Goal: Navigation & Orientation: Go to known website

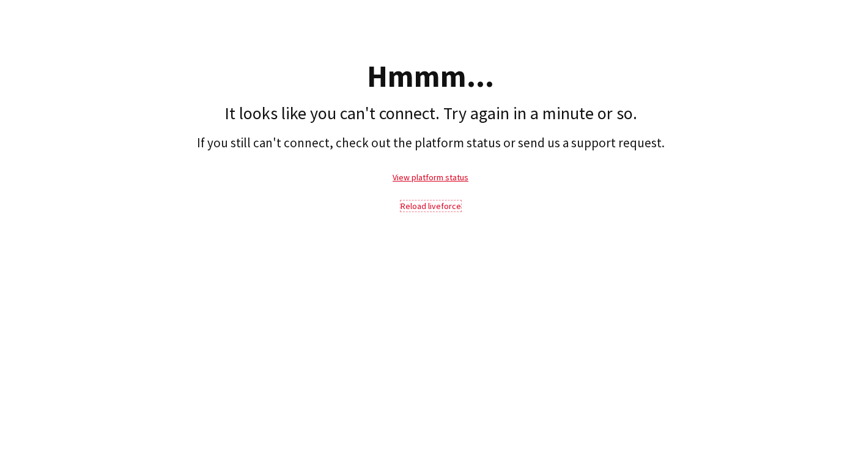
click at [435, 205] on link "Reload liveforce" at bounding box center [430, 205] width 61 height 11
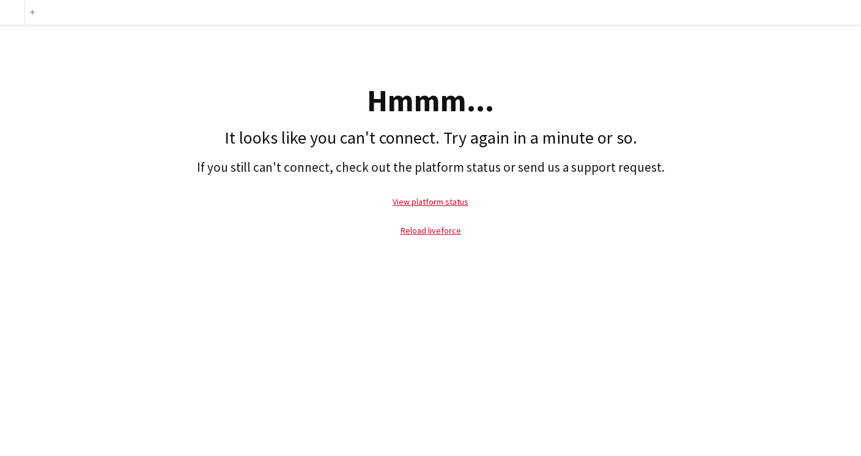
drag, startPoint x: 480, startPoint y: 252, endPoint x: 228, endPoint y: 128, distance: 280.8
click at [228, 128] on div "Add Hmmm... It looks like you can't connect. Try again in a minute or so. If yo…" at bounding box center [430, 228] width 861 height 456
click at [223, 130] on h1 "It looks like you can't connect. Try again in a minute or so." at bounding box center [430, 138] width 848 height 21
drag, startPoint x: 223, startPoint y: 130, endPoint x: 699, endPoint y: 166, distance: 477.0
click at [699, 166] on div "Hmmm... It looks like you can't connect. Try again in a minute or so. If you st…" at bounding box center [430, 137] width 861 height 226
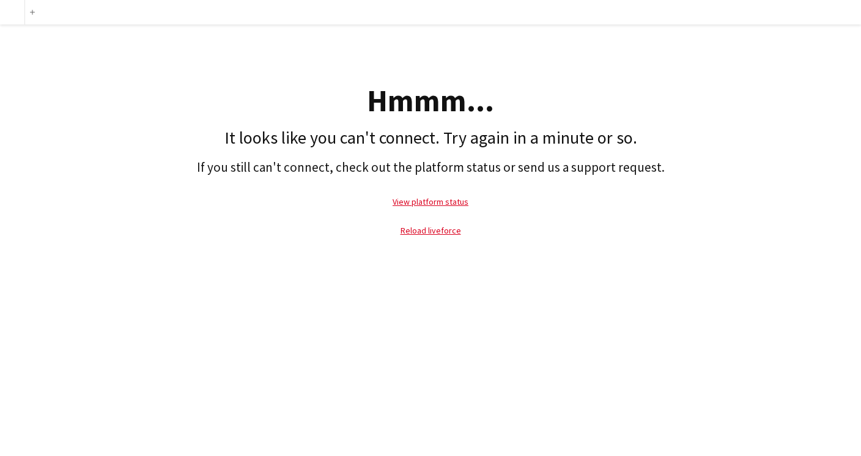
click at [685, 161] on h2 "If you still can't connect, check out the platform status or send us a support …" at bounding box center [430, 167] width 848 height 15
click at [437, 230] on link "Reload liveforce" at bounding box center [430, 230] width 61 height 11
click at [438, 233] on link "Reload liveforce" at bounding box center [430, 230] width 61 height 11
